Goal: Find specific page/section: Find specific page/section

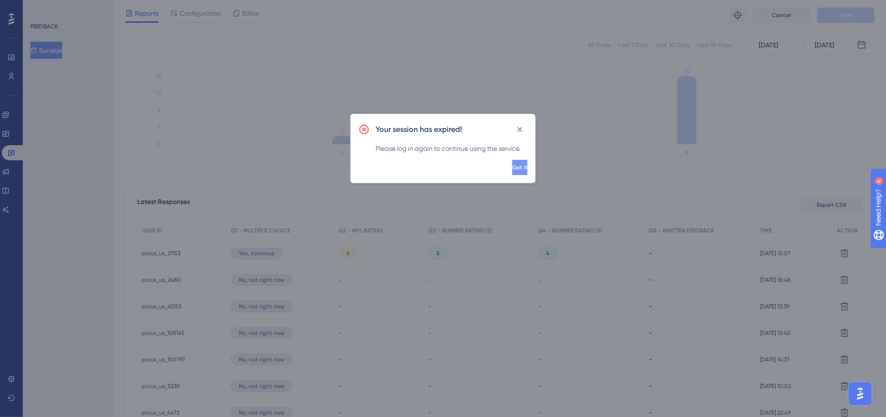
click at [512, 166] on span "Got it" at bounding box center [519, 168] width 15 height 8
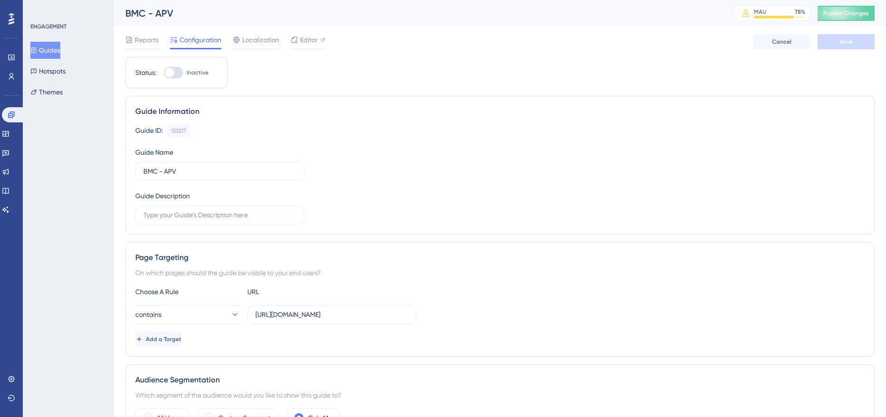
click at [310, 41] on span "Editor" at bounding box center [309, 39] width 18 height 11
click at [9, 112] on icon at bounding box center [12, 115] width 8 height 8
